Goal: Task Accomplishment & Management: Complete application form

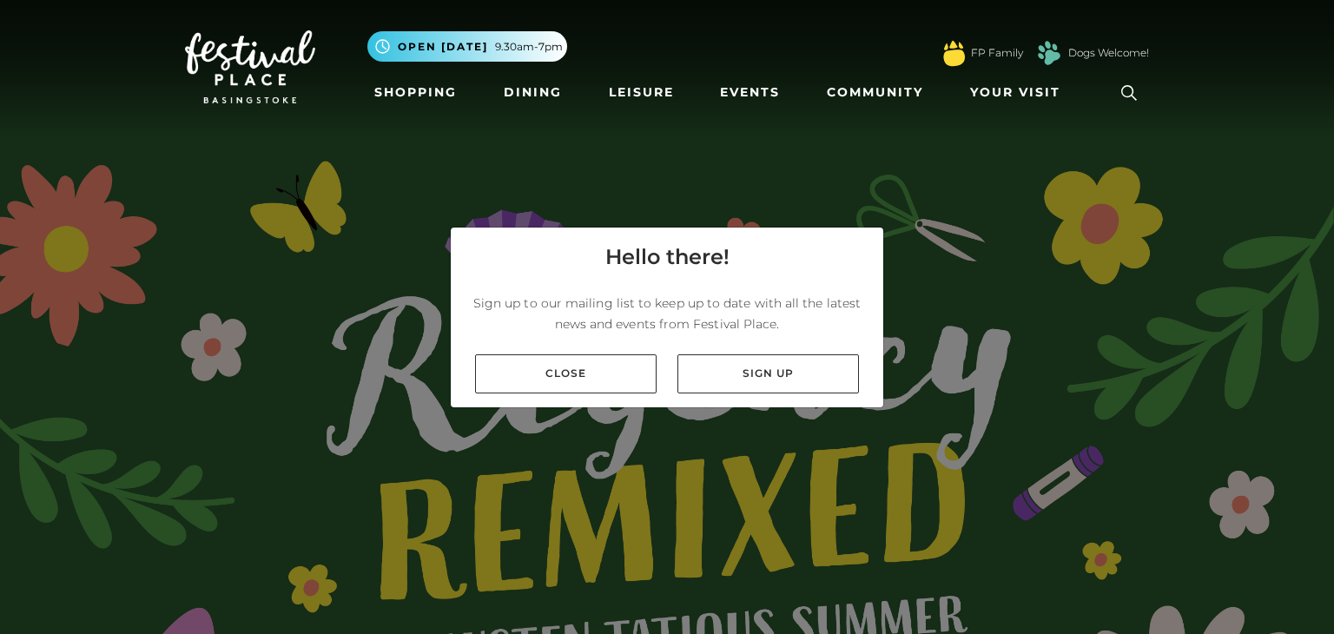
click at [583, 365] on link "Close" at bounding box center [565, 373] width 181 height 39
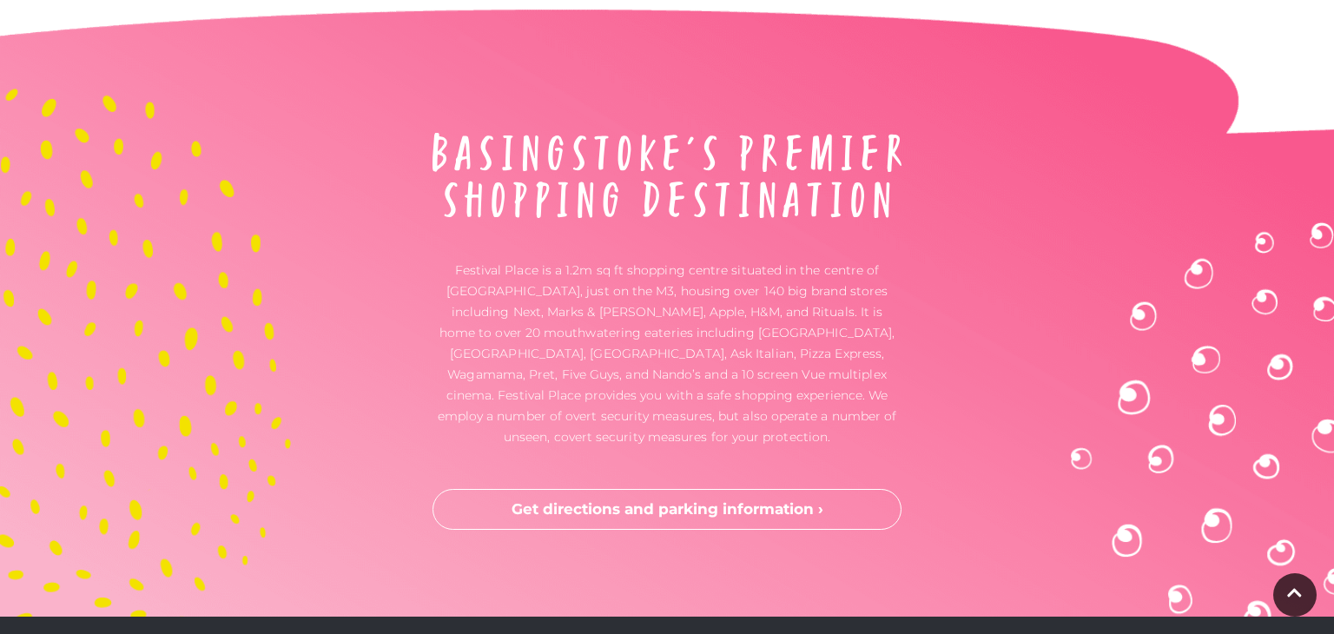
scroll to position [5383, 0]
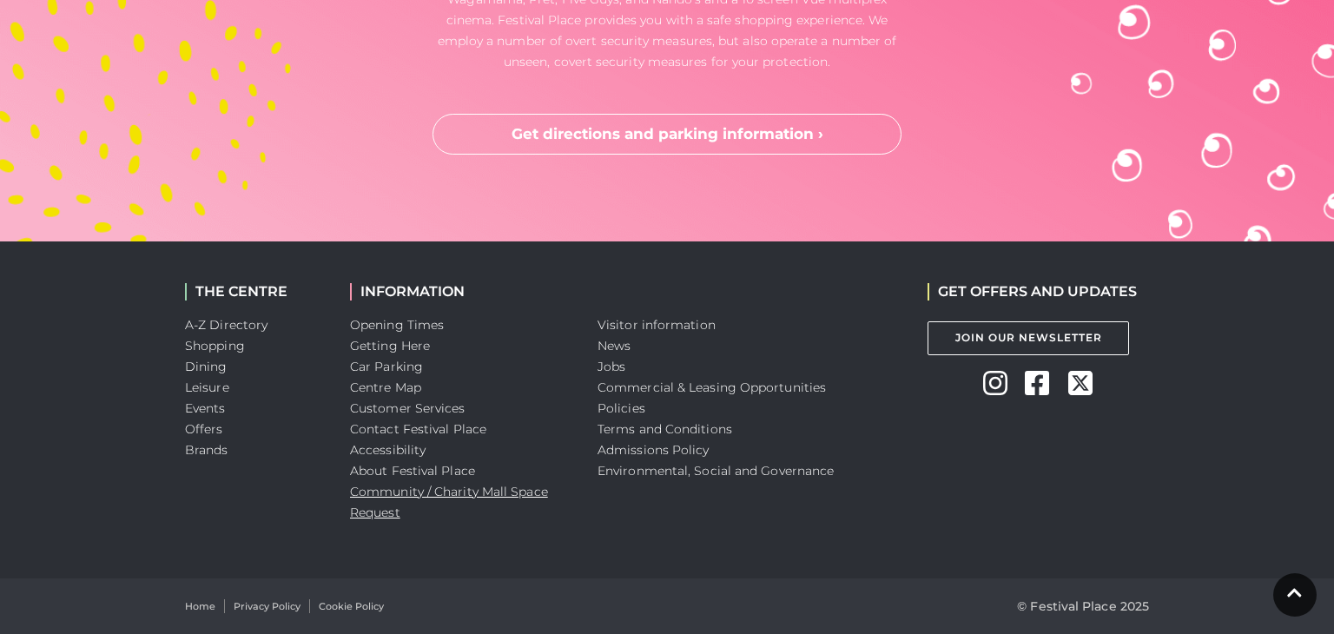
click at [381, 511] on link "Community / Charity Mall Space Request" at bounding box center [449, 502] width 198 height 36
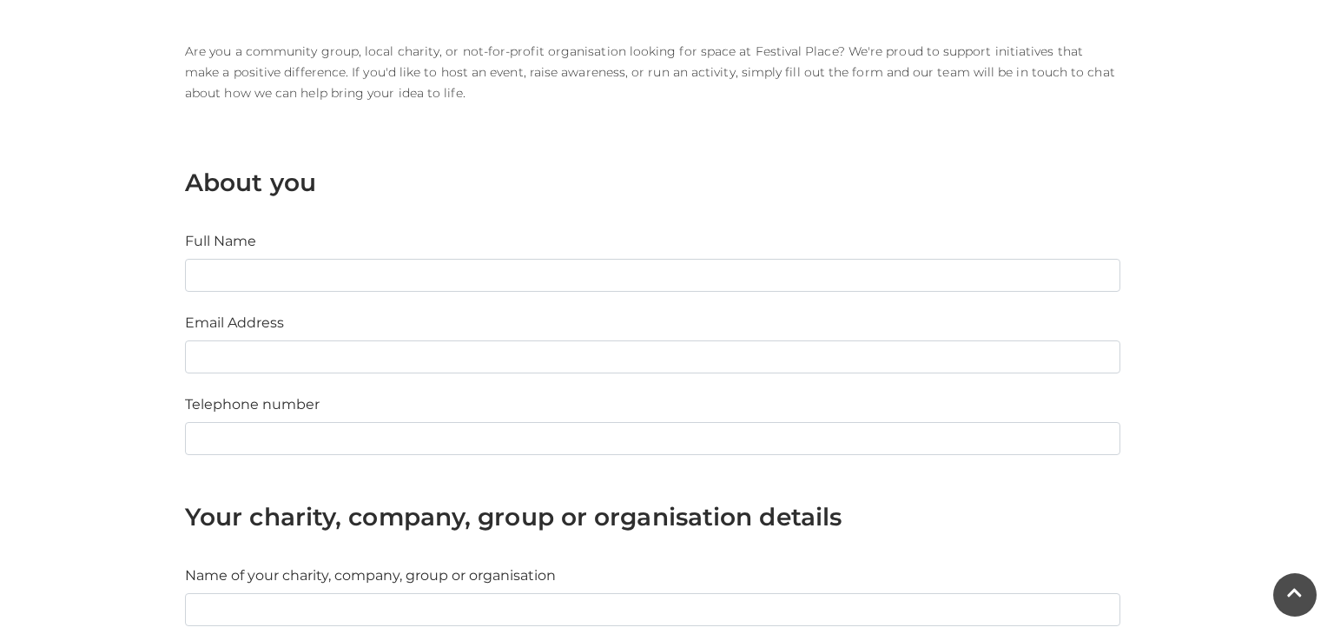
scroll to position [462, 0]
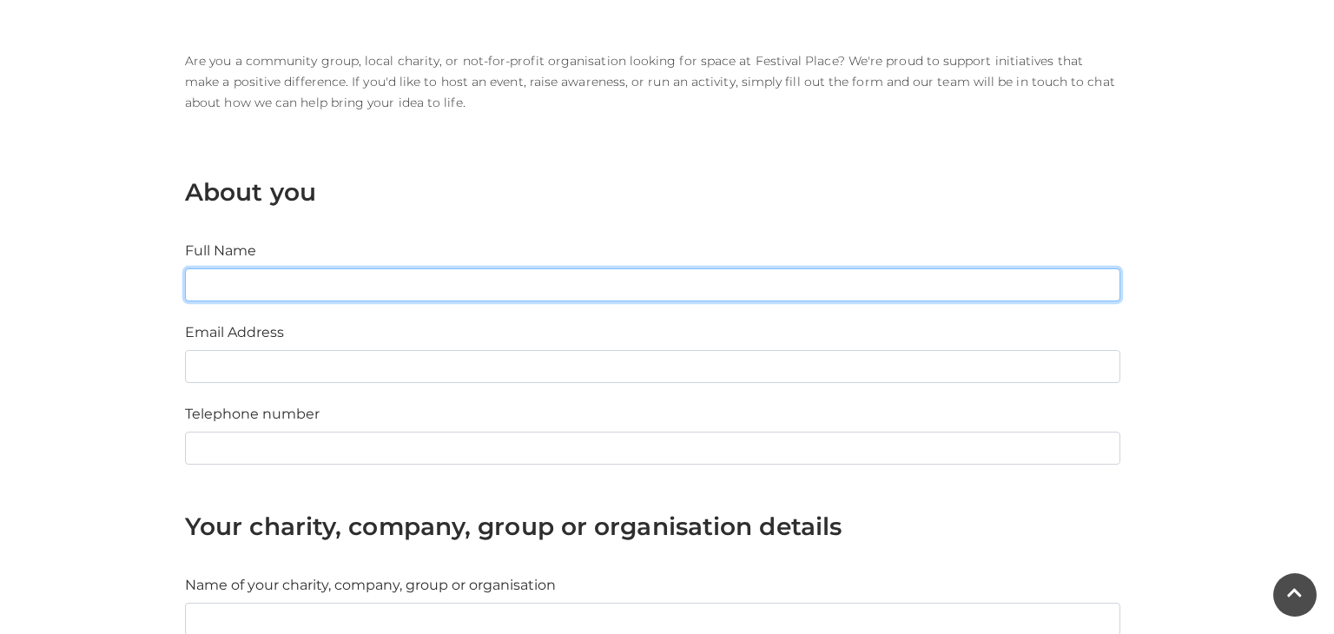
click at [371, 280] on input "Full Name" at bounding box center [652, 284] width 935 height 33
type input "Irina Rasolonjanahary"
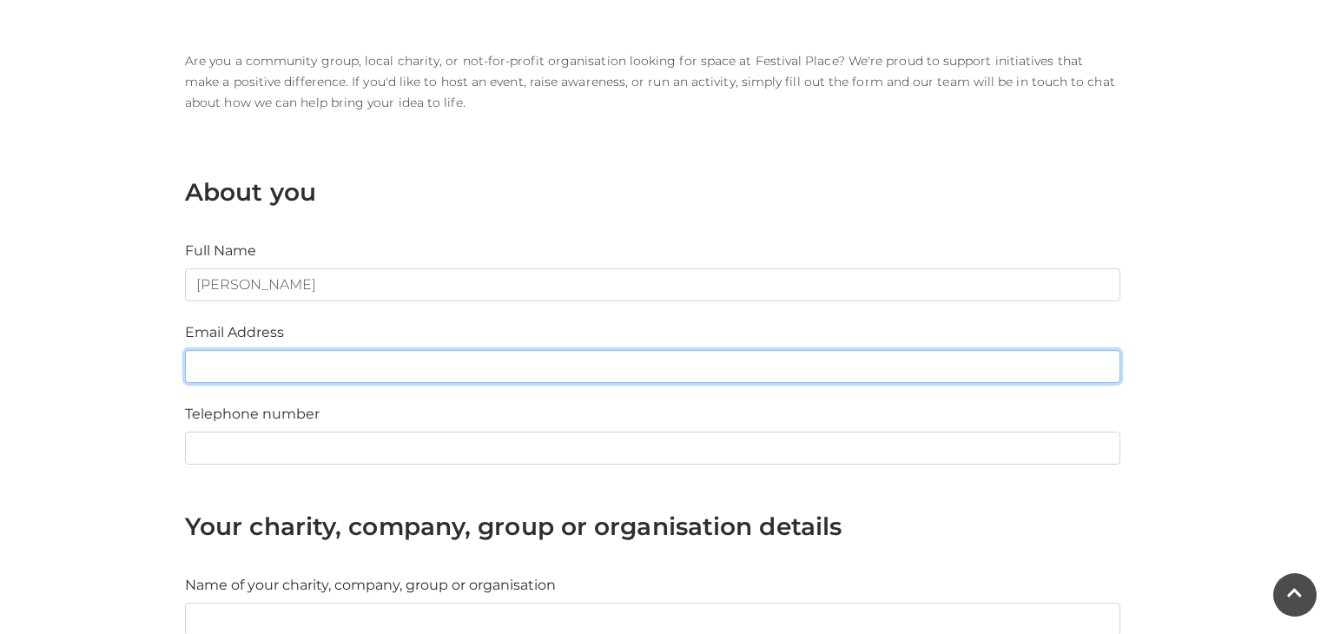
type input "irasolon@gmail.com"
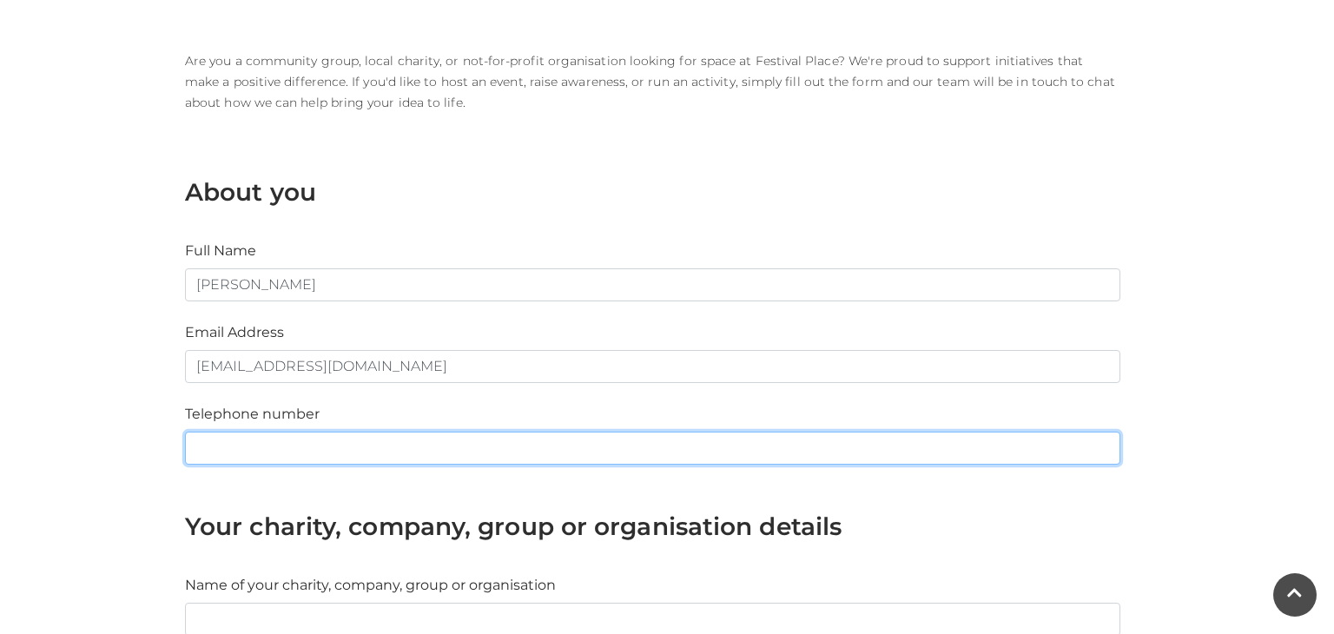
type input "07858985375"
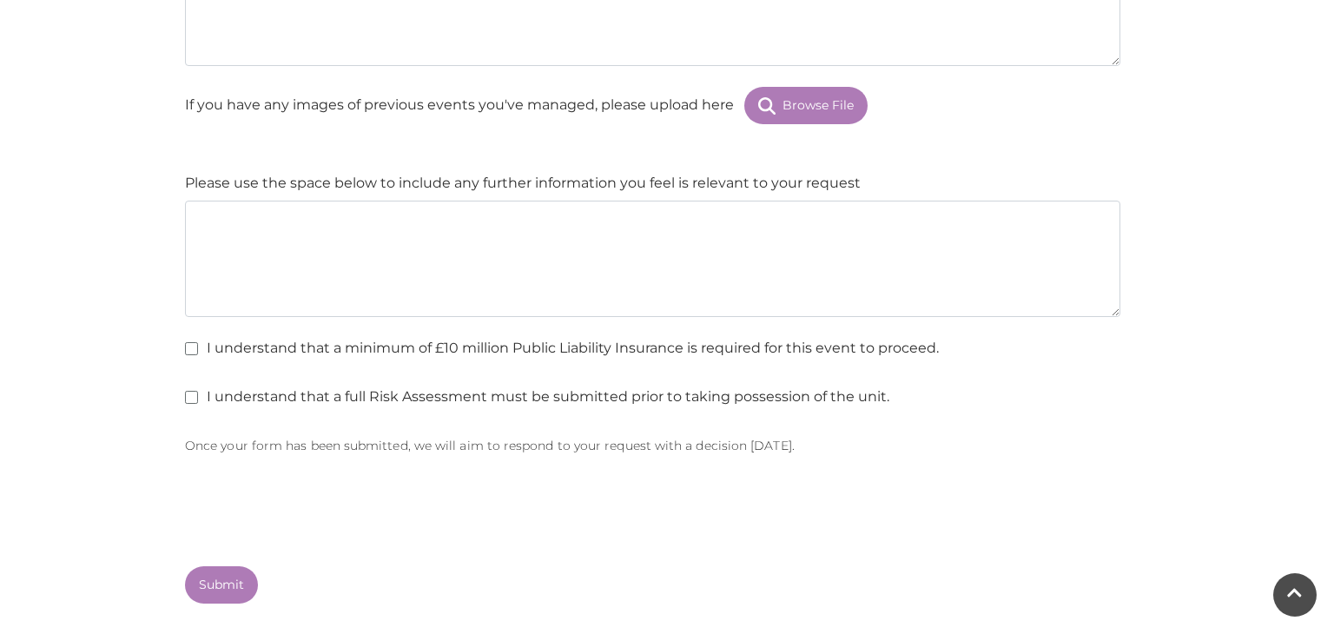
scroll to position [2559, 0]
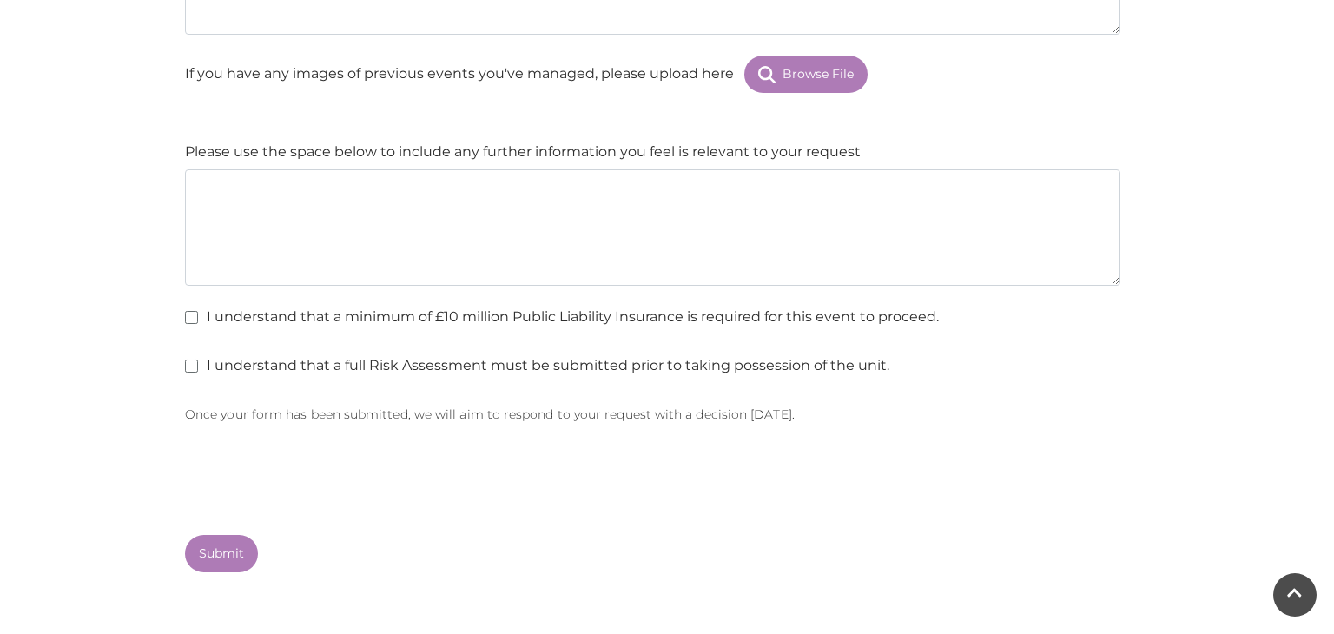
click at [477, 315] on label "I understand that a minimum of £10 million Public Liability Insurance is requir…" at bounding box center [562, 317] width 754 height 21
click at [196, 315] on input "I understand that a minimum of £10 million Public Liability Insurance is requir…" at bounding box center [190, 318] width 11 height 11
click at [477, 315] on label "I understand that a minimum of £10 million Public Liability Insurance is requir…" at bounding box center [562, 317] width 754 height 21
click at [196, 315] on input "I understand that a minimum of £10 million Public Liability Insurance is requir…" at bounding box center [190, 318] width 11 height 11
drag, startPoint x: 676, startPoint y: 313, endPoint x: 462, endPoint y: 313, distance: 213.6
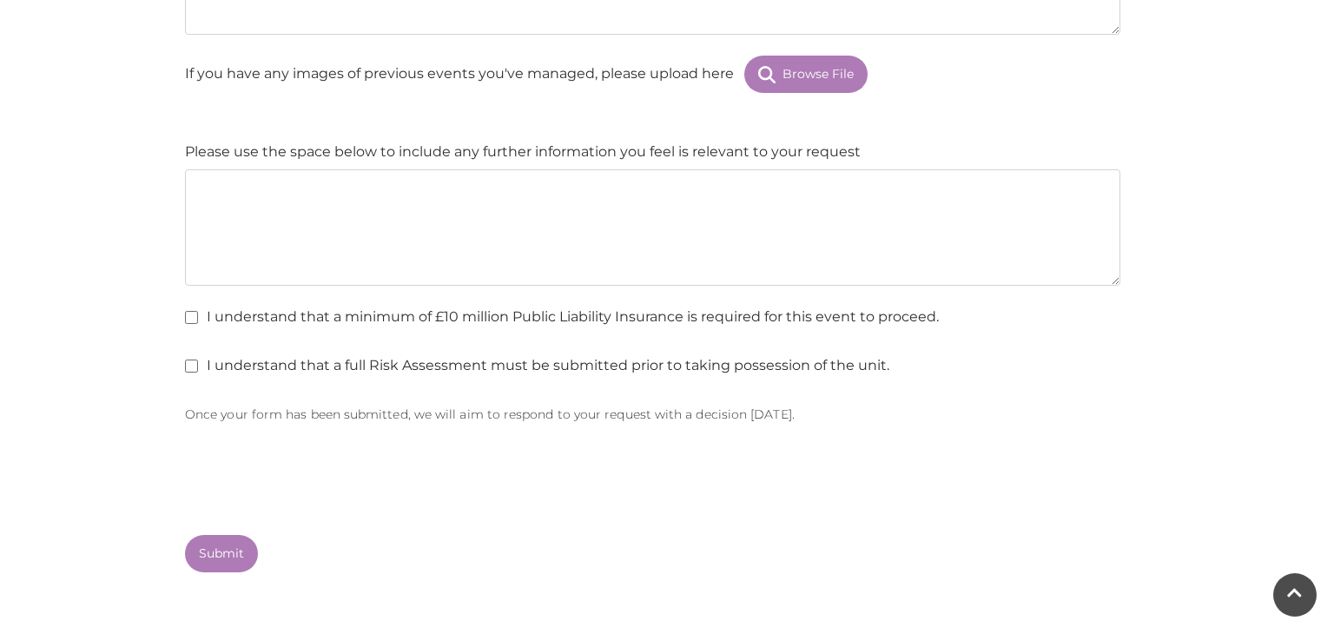
click at [504, 307] on label "I understand that a minimum of £10 million Public Liability Insurance is requir…" at bounding box center [562, 317] width 754 height 21
click at [196, 313] on input "I understand that a minimum of £10 million Public Liability Insurance is requir…" at bounding box center [190, 318] width 11 height 11
drag, startPoint x: 432, startPoint y: 316, endPoint x: 463, endPoint y: 315, distance: 30.4
click at [463, 315] on label "I understand that a minimum of £10 million Public Liability Insurance is requir…" at bounding box center [562, 317] width 754 height 21
click at [196, 315] on input "I understand that a minimum of £10 million Public Liability Insurance is requir…" at bounding box center [190, 318] width 11 height 11
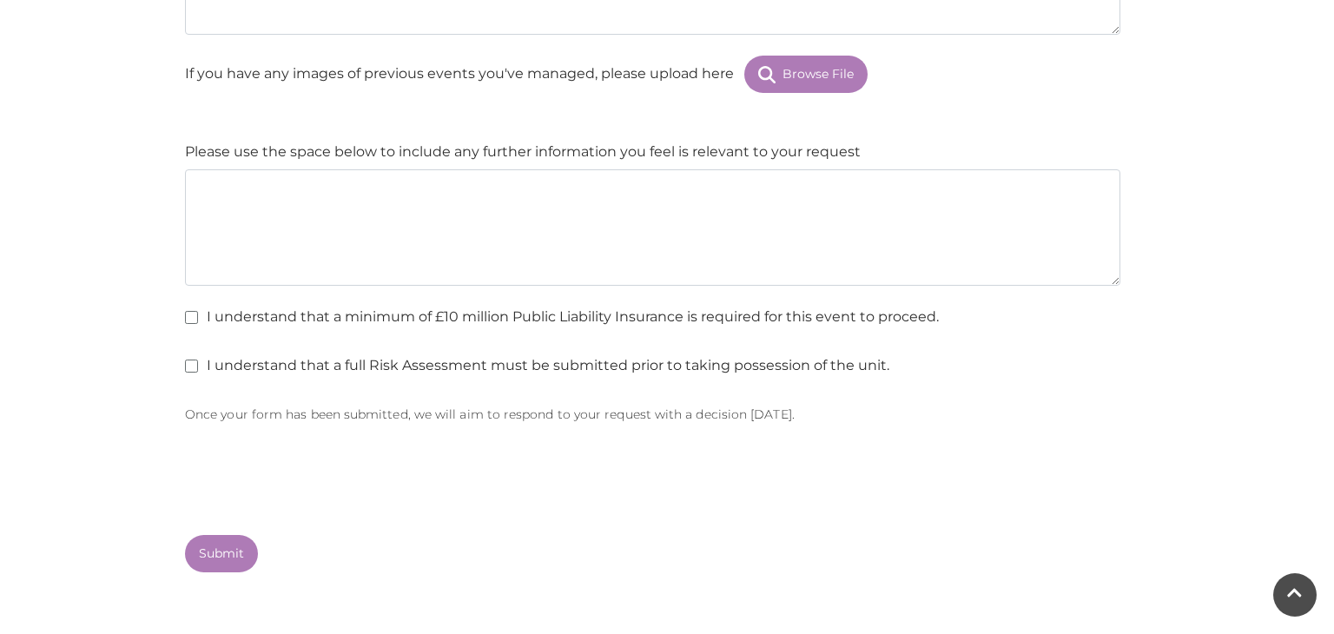
drag, startPoint x: 435, startPoint y: 312, endPoint x: 689, endPoint y: 316, distance: 254.4
click at [690, 317] on label "I understand that a minimum of £10 million Public Liability Insurance is requir…" at bounding box center [562, 317] width 754 height 21
click at [196, 317] on input "I understand that a minimum of £10 million Public Liability Insurance is requir…" at bounding box center [190, 318] width 11 height 11
click at [674, 314] on label "I understand that a minimum of £10 million Public Liability Insurance is requir…" at bounding box center [562, 317] width 754 height 21
click at [196, 314] on input "I understand that a minimum of £10 million Public Liability Insurance is requir…" at bounding box center [190, 318] width 11 height 11
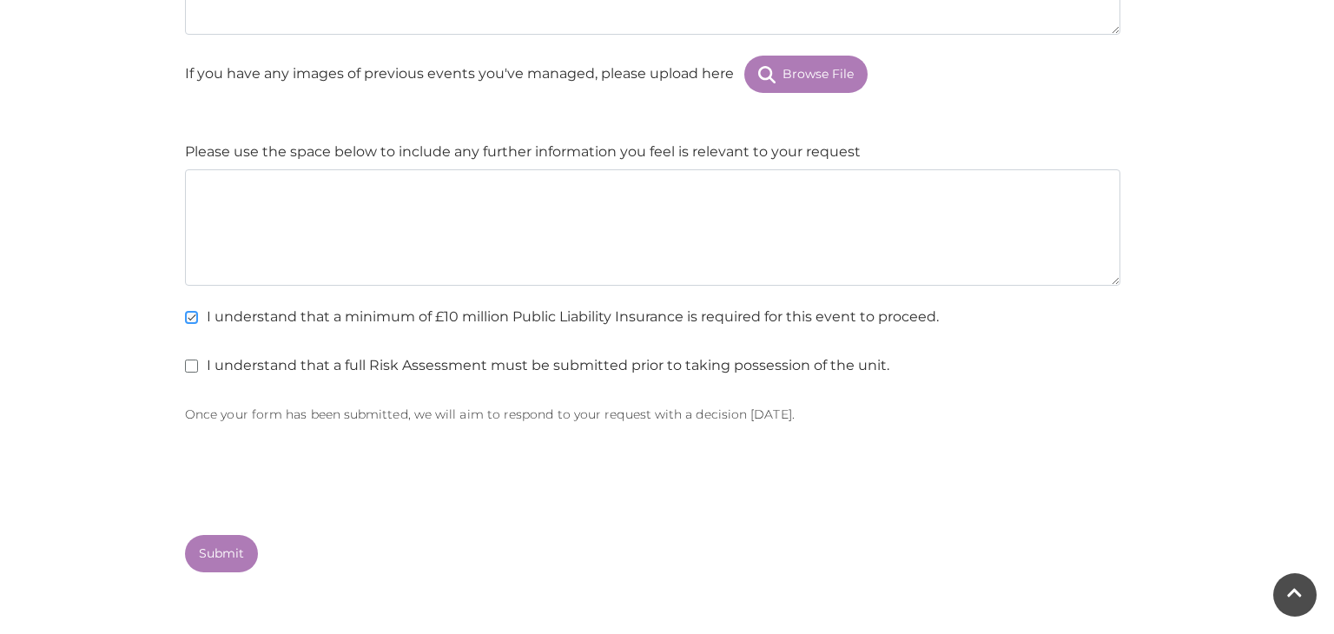
checkbox input "false"
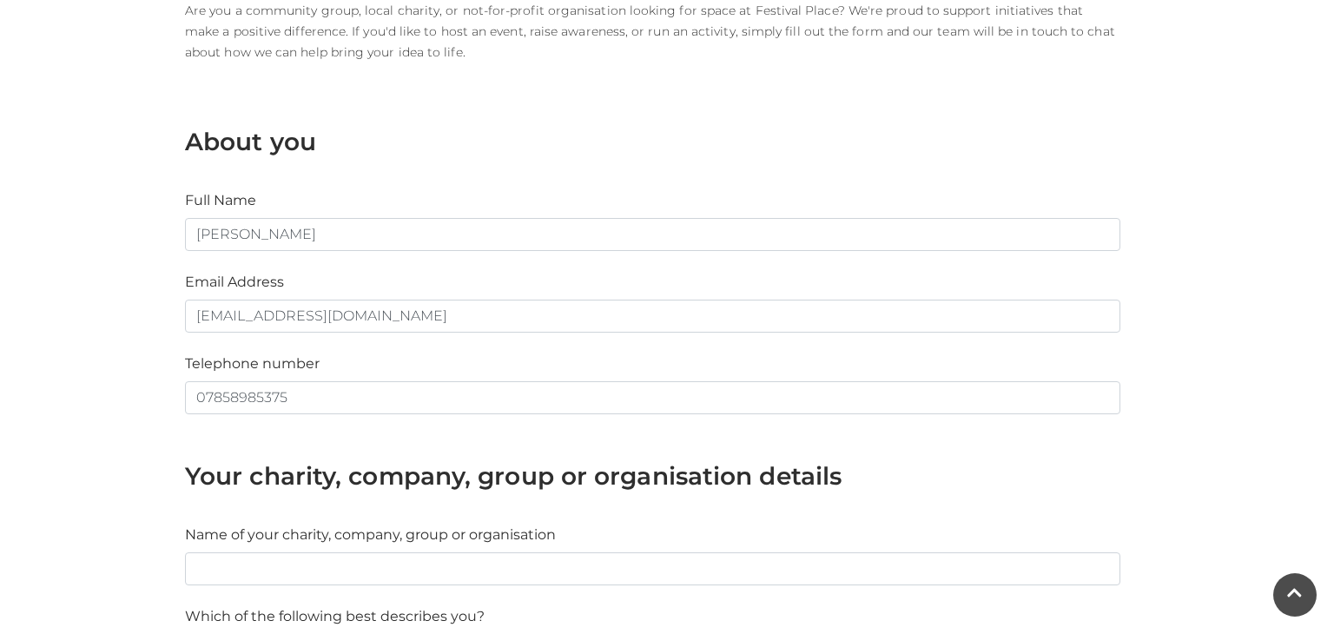
scroll to position [502, 0]
